Goal: Learn about a topic

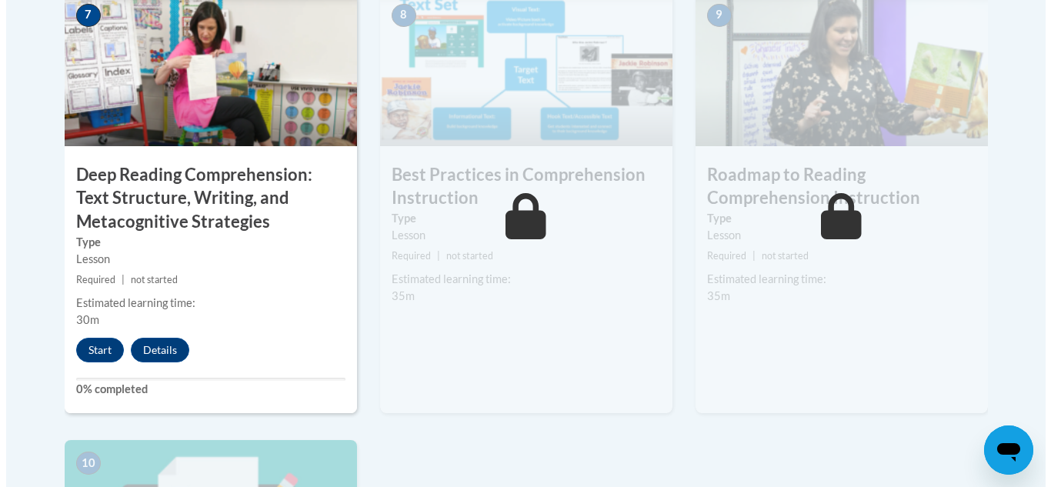
scroll to position [1375, 0]
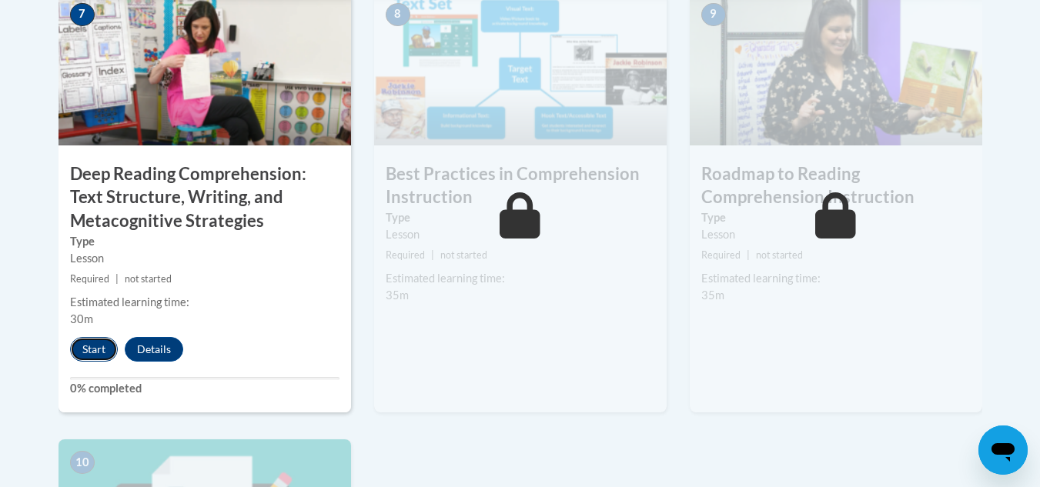
click at [85, 349] on button "Start" at bounding box center [94, 349] width 48 height 25
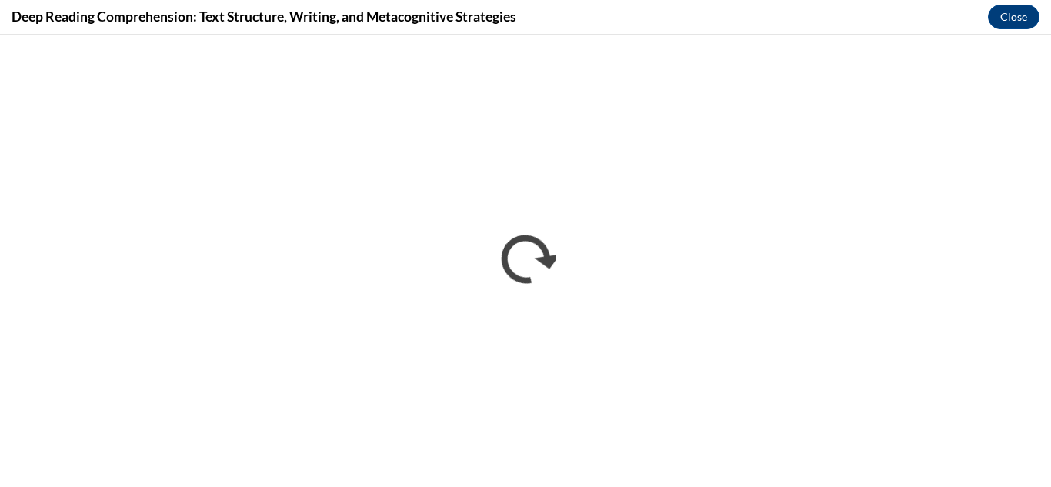
scroll to position [0, 0]
